Goal: Task Accomplishment & Management: Use online tool/utility

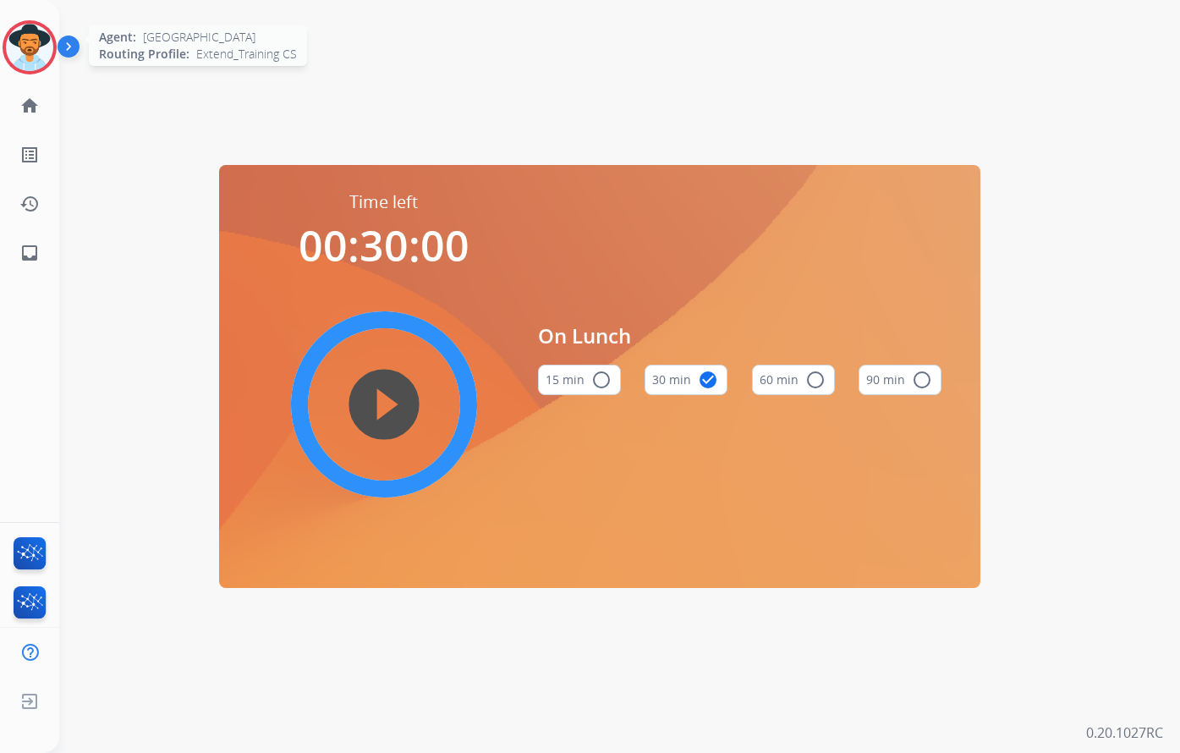
drag, startPoint x: 27, startPoint y: 48, endPoint x: 39, endPoint y: 48, distance: 11.8
click at [29, 48] on img at bounding box center [29, 47] width 47 height 47
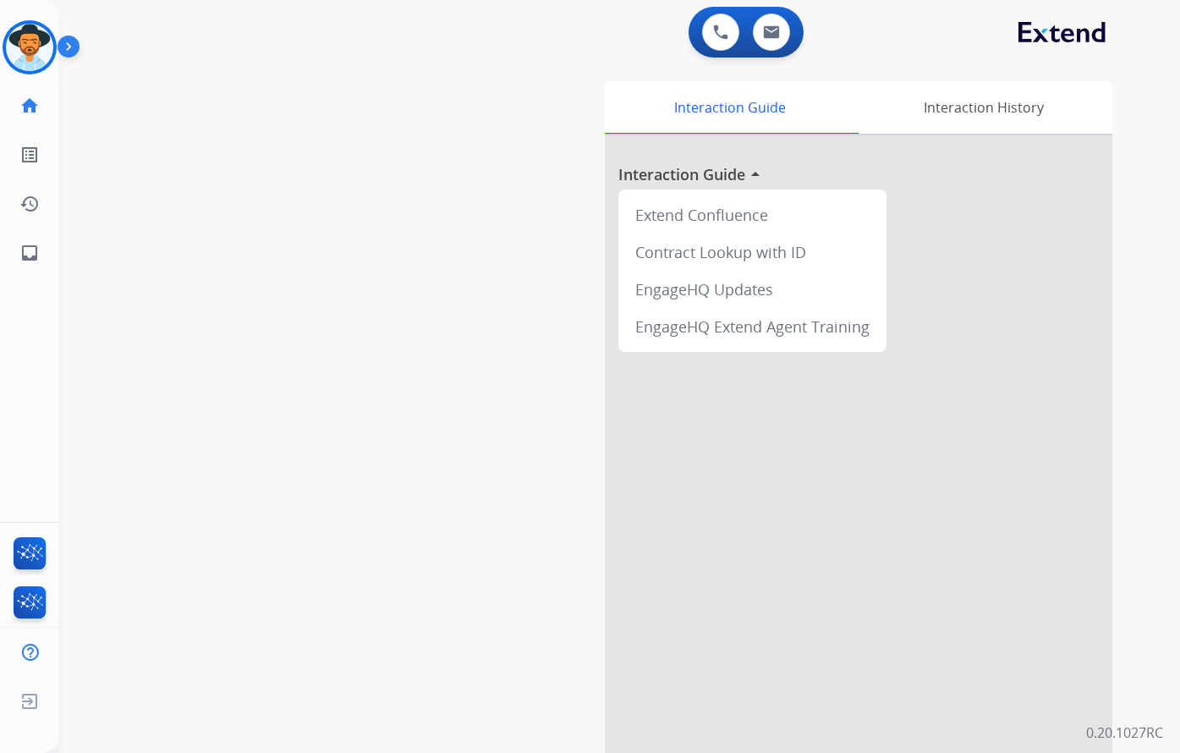
click at [489, 125] on div "swap_horiz Break voice bridge close_fullscreen Connect 3-Way Call merge_type Se…" at bounding box center [599, 414] width 1080 height 706
click at [32, 47] on img at bounding box center [29, 47] width 47 height 47
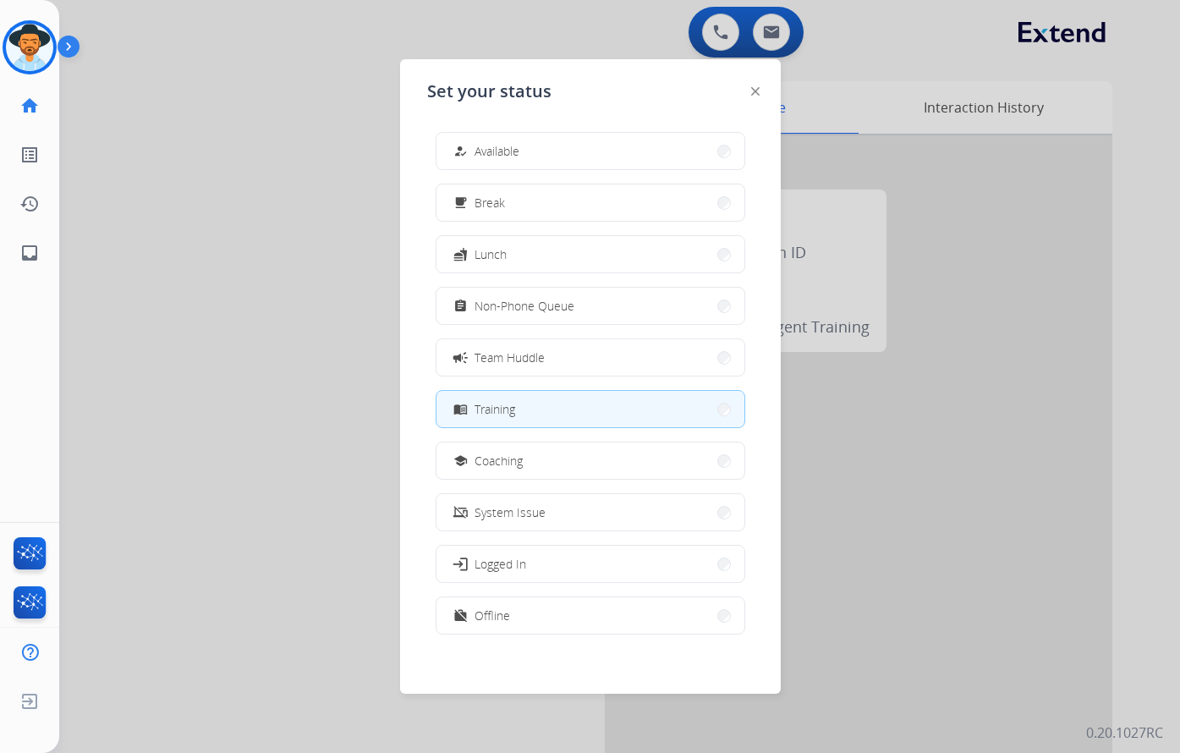
click at [550, 28] on div at bounding box center [590, 376] width 1180 height 753
